Goal: Task Accomplishment & Management: Manage account settings

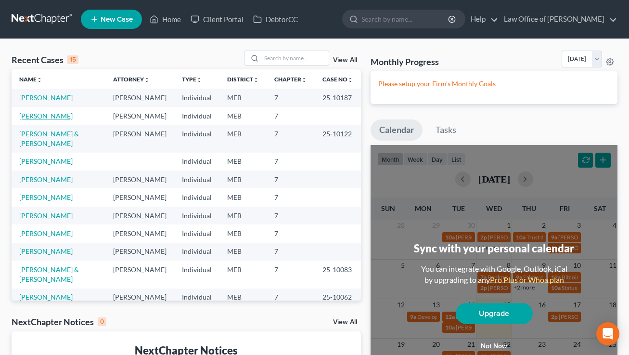
click at [50, 114] on link "[PERSON_NAME]" at bounding box center [45, 116] width 53 height 8
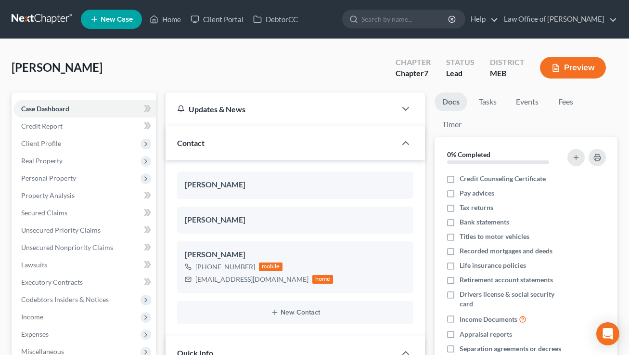
click at [45, 19] on link at bounding box center [43, 19] width 62 height 17
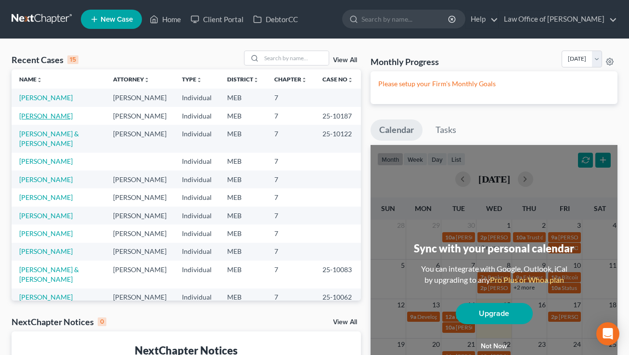
click at [46, 114] on link "[PERSON_NAME]" at bounding box center [45, 116] width 53 height 8
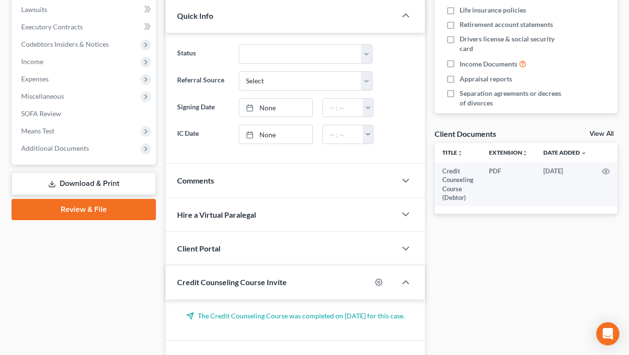
scroll to position [256, 0]
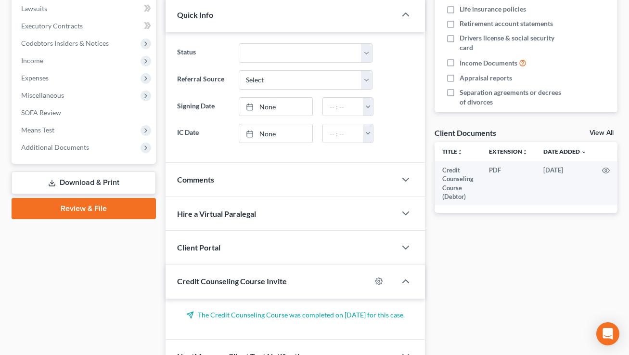
click at [275, 279] on span "Credit Counseling Course Invite" at bounding box center [232, 280] width 110 height 9
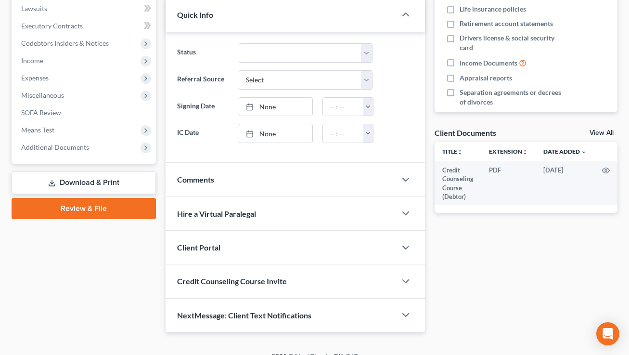
click at [275, 279] on span "Credit Counseling Course Invite" at bounding box center [232, 280] width 110 height 9
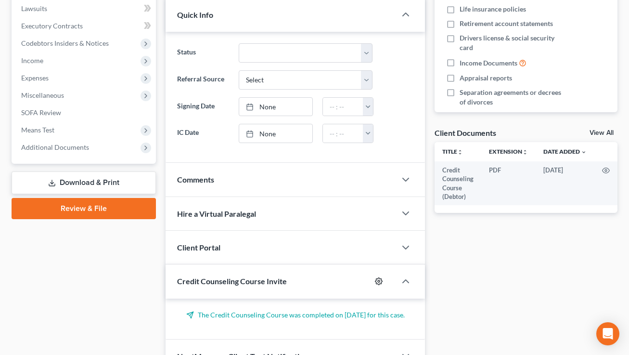
click at [379, 280] on icon "button" at bounding box center [379, 281] width 8 height 8
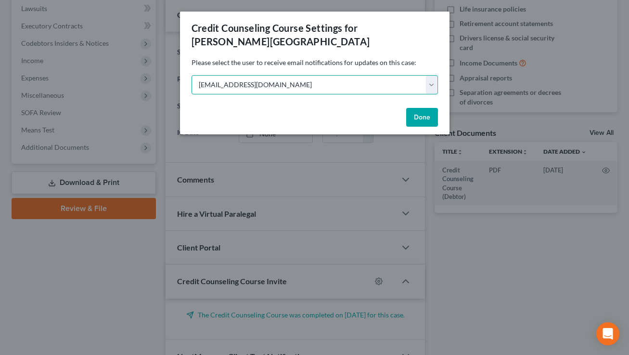
click at [350, 75] on select "lhopkins@laurahopkinslaw.com melissa@laurahopkinslaw.com Select" at bounding box center [314, 84] width 246 height 19
click at [191, 75] on select "lhopkins@laurahopkinslaw.com melissa@laurahopkinslaw.com Select" at bounding box center [314, 84] width 246 height 19
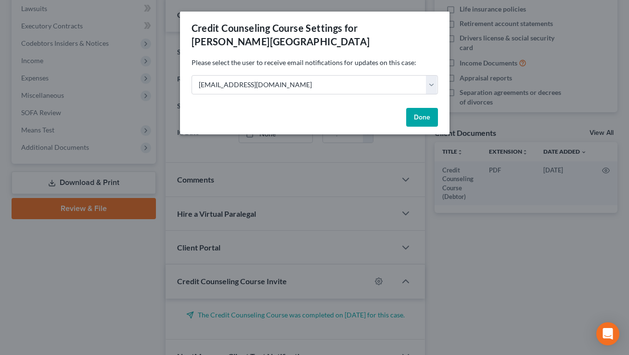
click at [420, 109] on button "Done" at bounding box center [422, 117] width 32 height 19
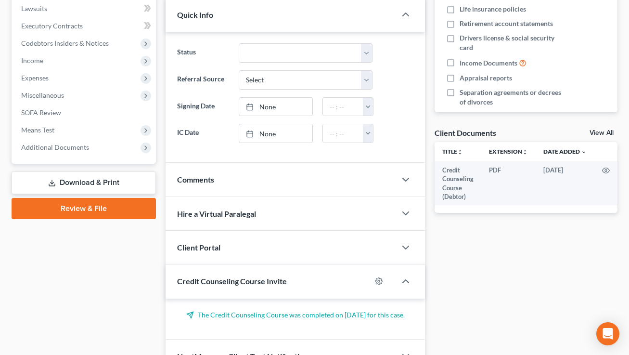
click at [311, 319] on div "The Credit Counseling Course was completed on 07/23/2025 for this case." at bounding box center [295, 318] width 260 height 41
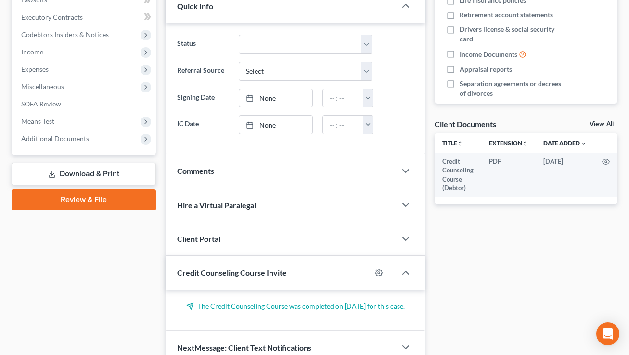
scroll to position [264, 0]
click at [109, 141] on span "Additional Documents" at bounding box center [84, 138] width 142 height 17
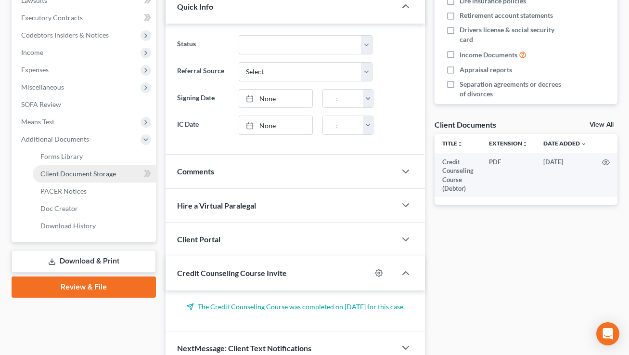
click at [97, 171] on span "Client Document Storage" at bounding box center [78, 173] width 76 height 8
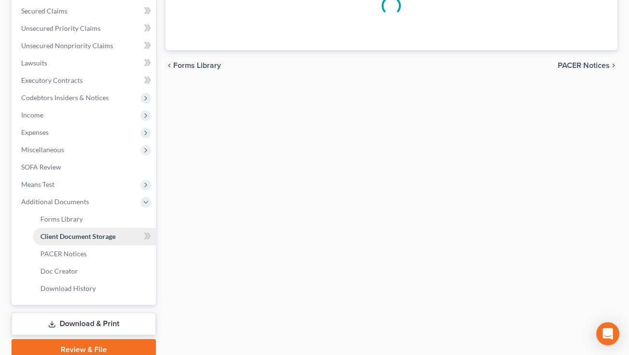
scroll to position [19, 0]
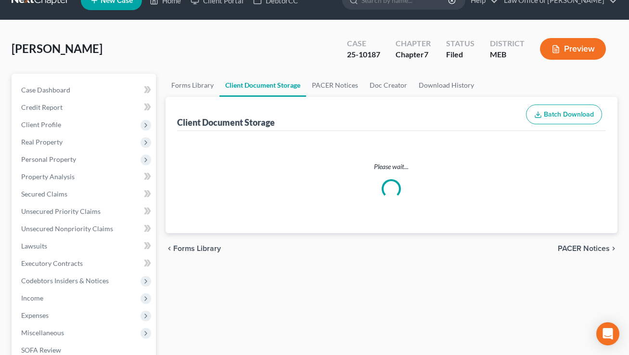
select select "0"
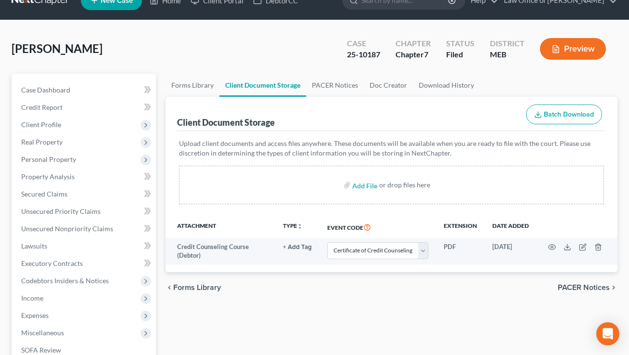
scroll to position [0, 0]
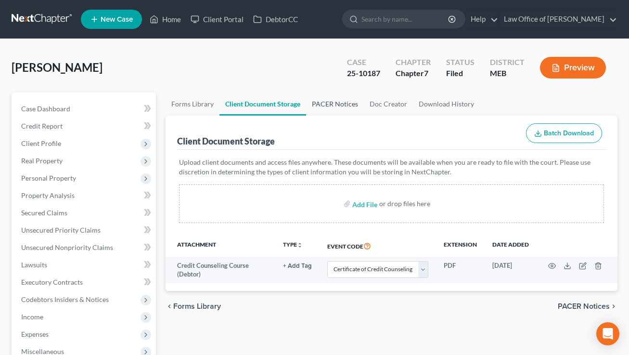
click at [340, 103] on link "PACER Notices" at bounding box center [335, 103] width 58 height 23
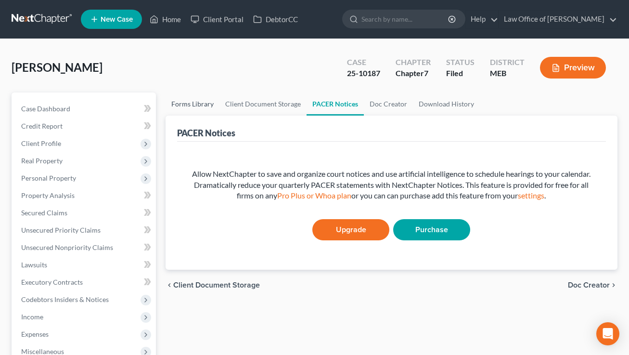
click at [202, 105] on link "Forms Library" at bounding box center [192, 103] width 54 height 23
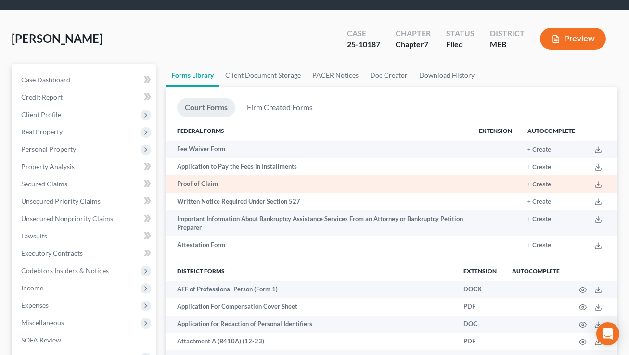
scroll to position [31, 0]
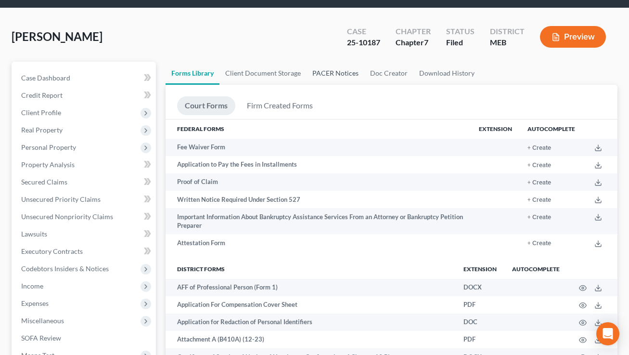
click at [343, 75] on link "PACER Notices" at bounding box center [335, 73] width 58 height 23
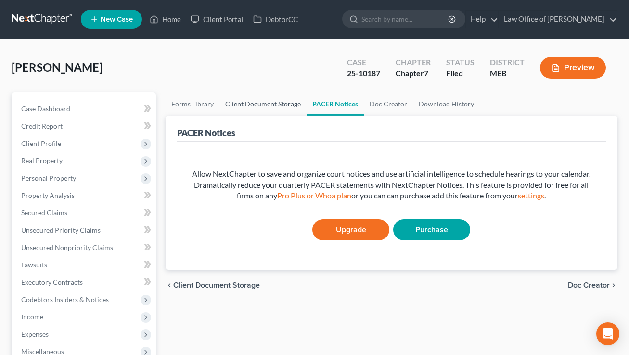
click at [276, 102] on link "Client Document Storage" at bounding box center [262, 103] width 87 height 23
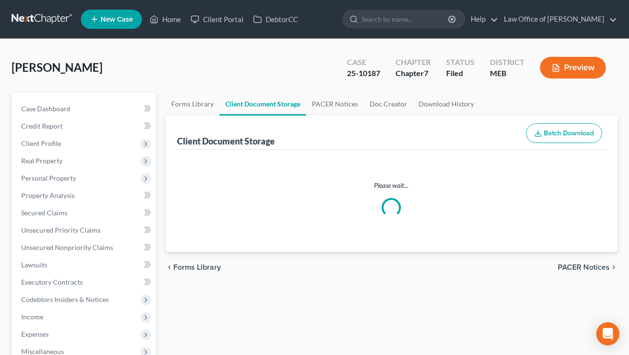
select select "0"
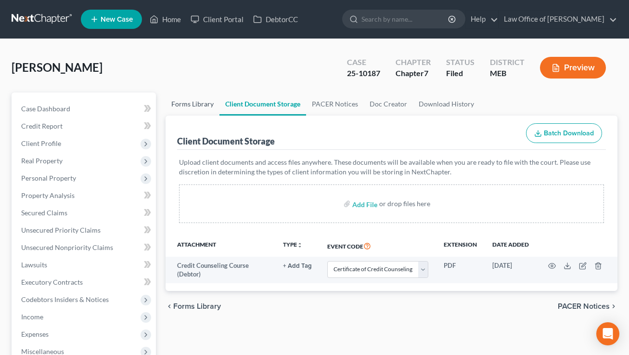
click at [206, 103] on link "Forms Library" at bounding box center [192, 103] width 54 height 23
